Goal: Check status: Check status

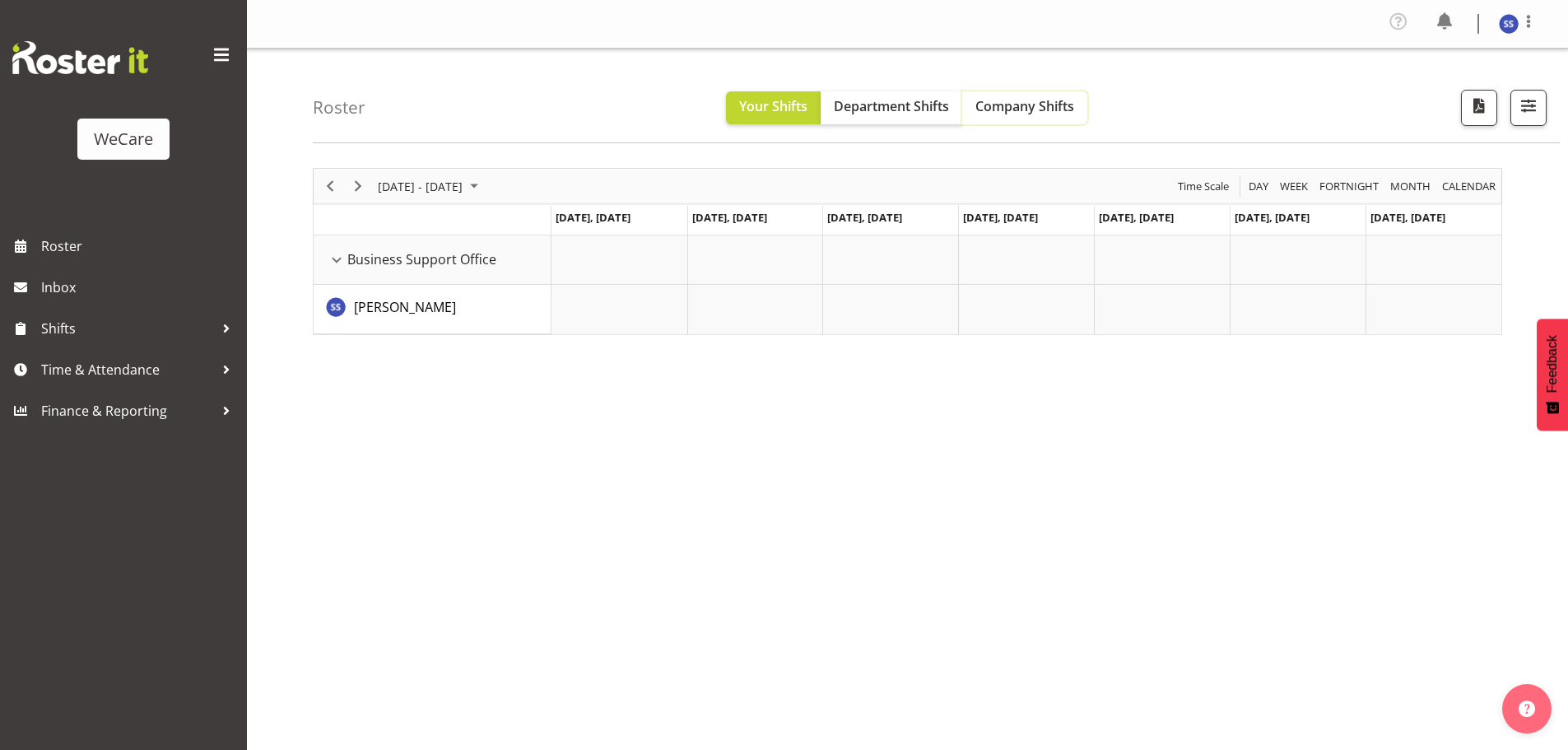
click at [990, 104] on span "Company Shifts" at bounding box center [1025, 106] width 99 height 18
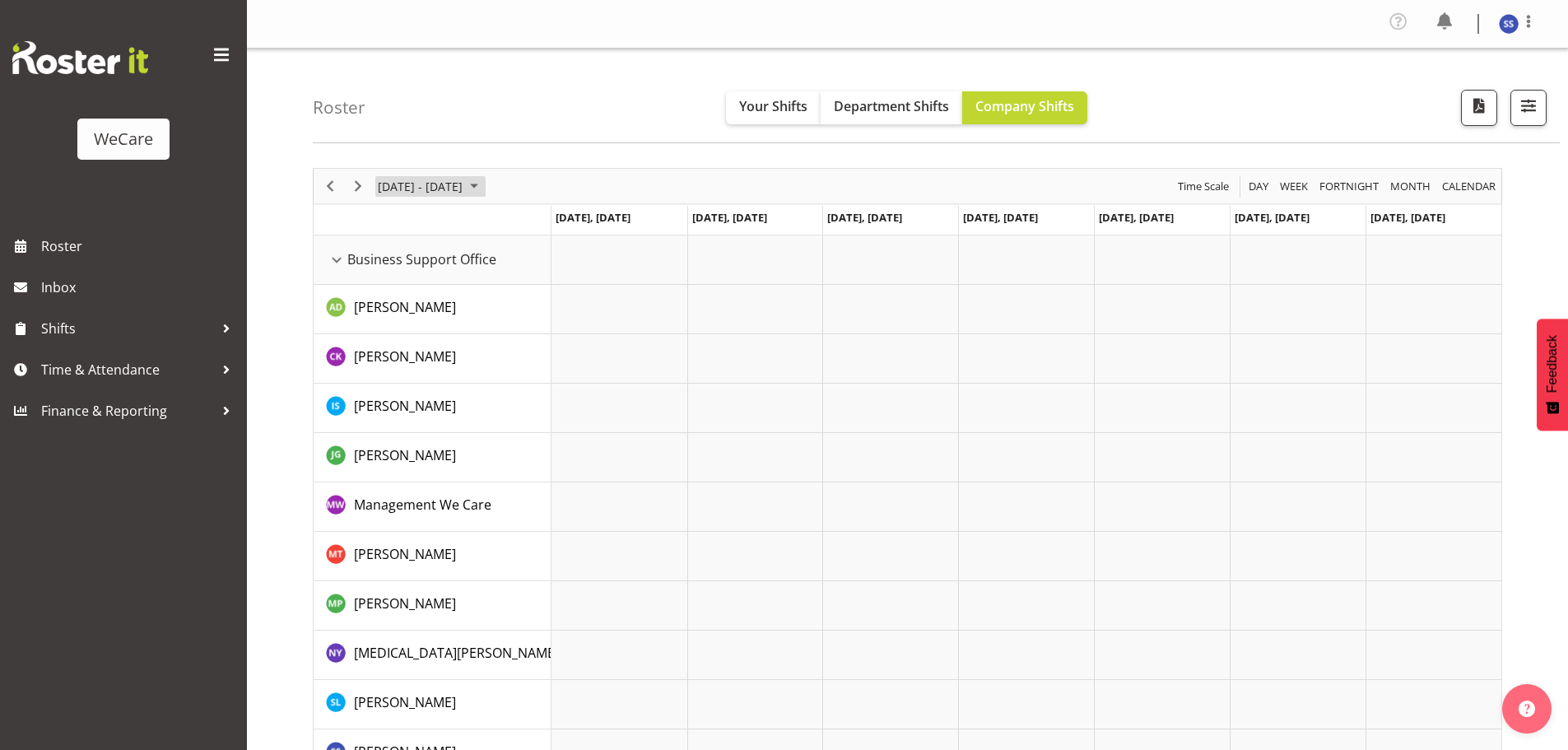
click at [484, 189] on span "June 24 - 30, 2024" at bounding box center [474, 187] width 20 height 21
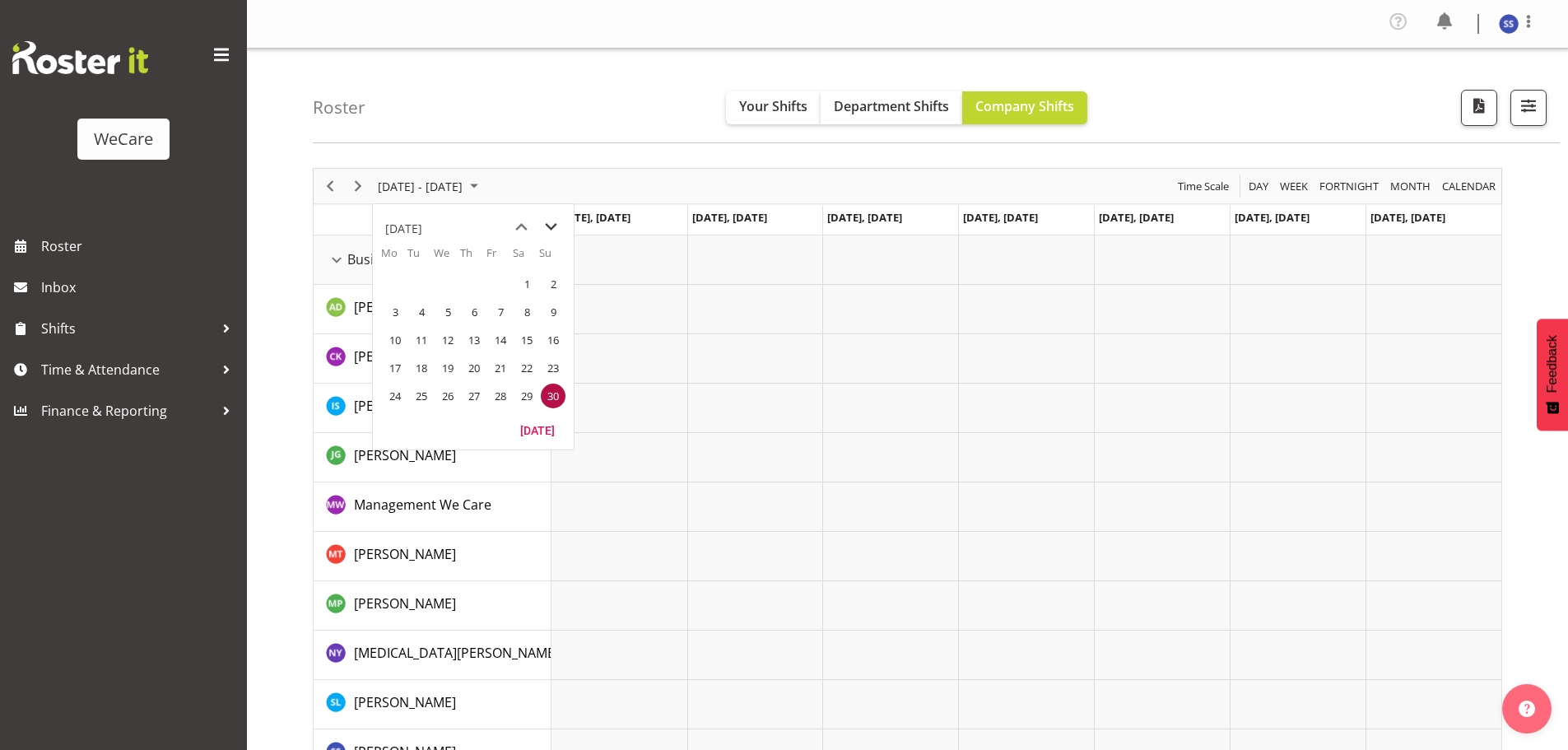
click at [552, 226] on span "next month" at bounding box center [551, 228] width 29 height 29
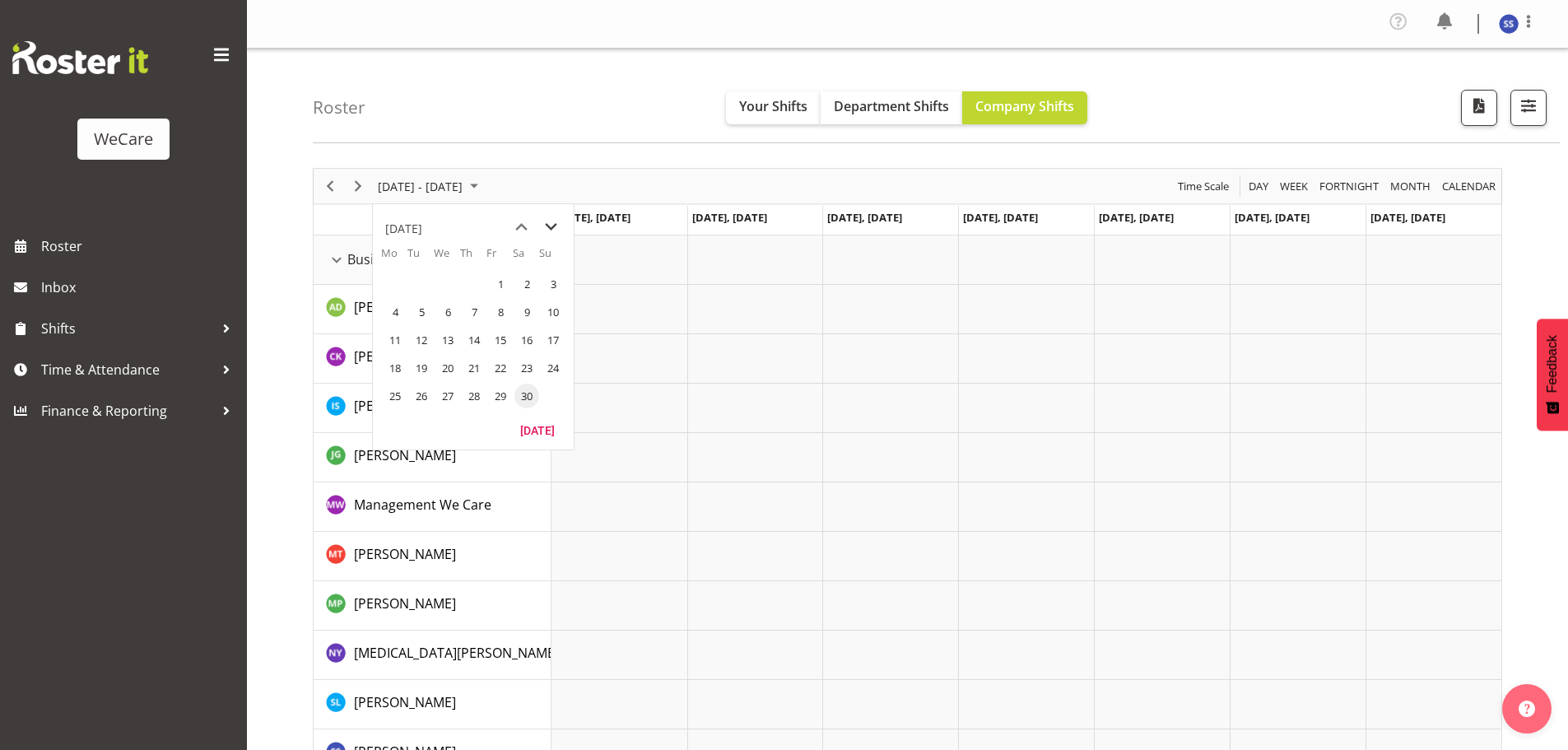
click at [552, 226] on span "next month" at bounding box center [551, 228] width 29 height 29
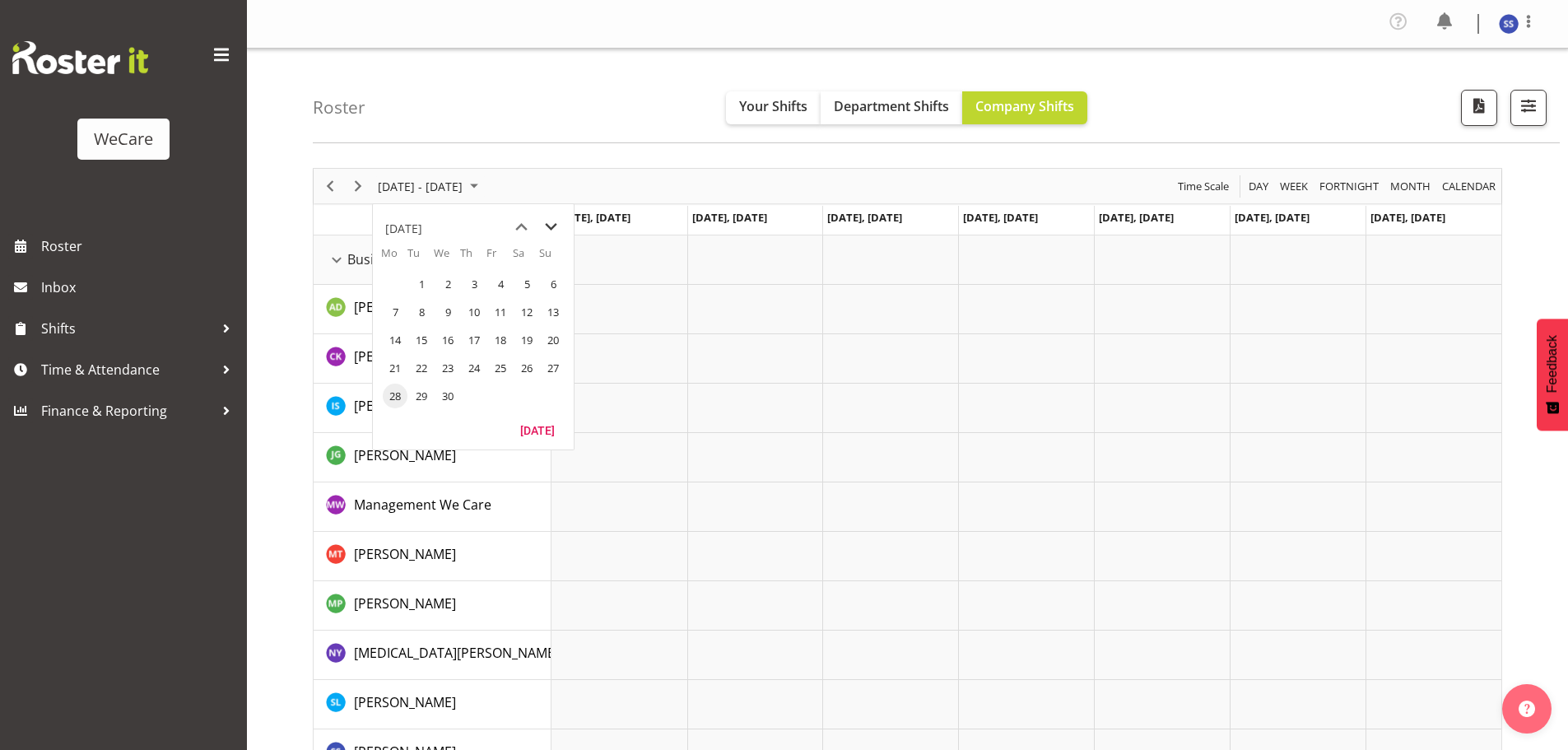
click at [552, 226] on span "next month" at bounding box center [551, 228] width 29 height 29
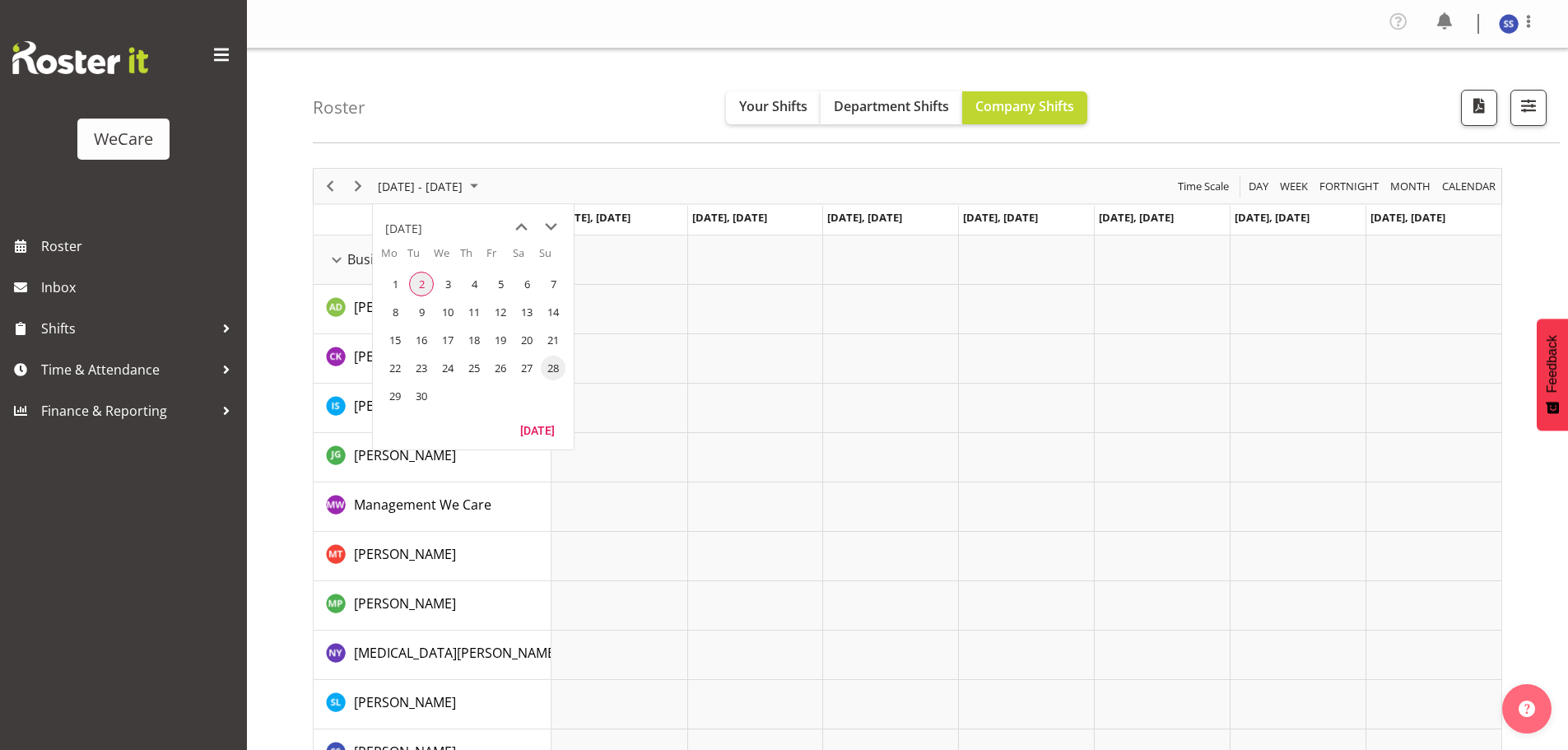
click at [420, 285] on span "2" at bounding box center [421, 284] width 25 height 25
